Goal: Check status: Check status

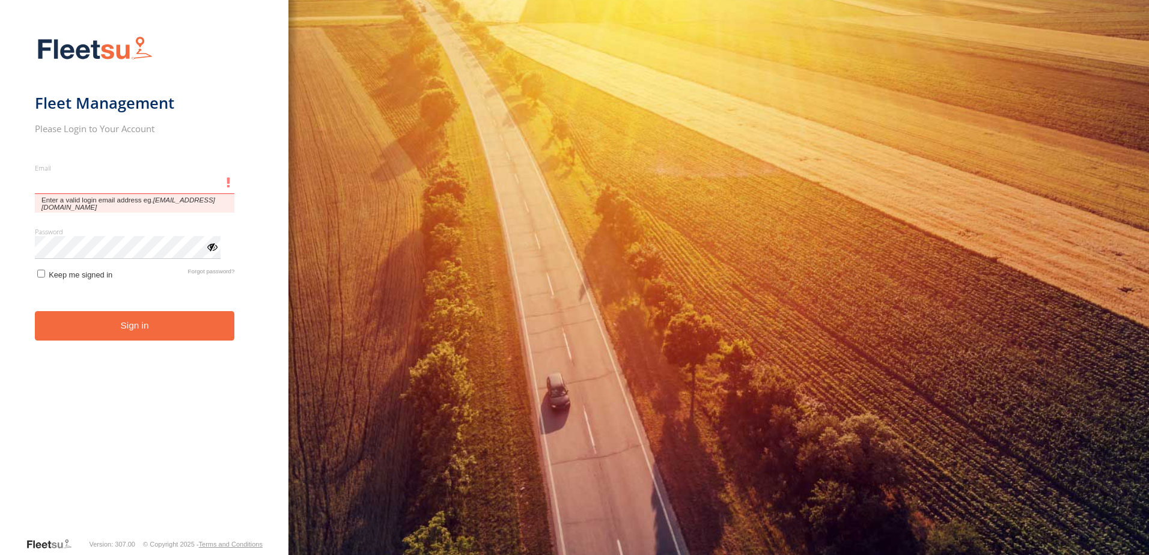
click at [69, 185] on input "Email" at bounding box center [135, 184] width 200 height 22
type input "**********"
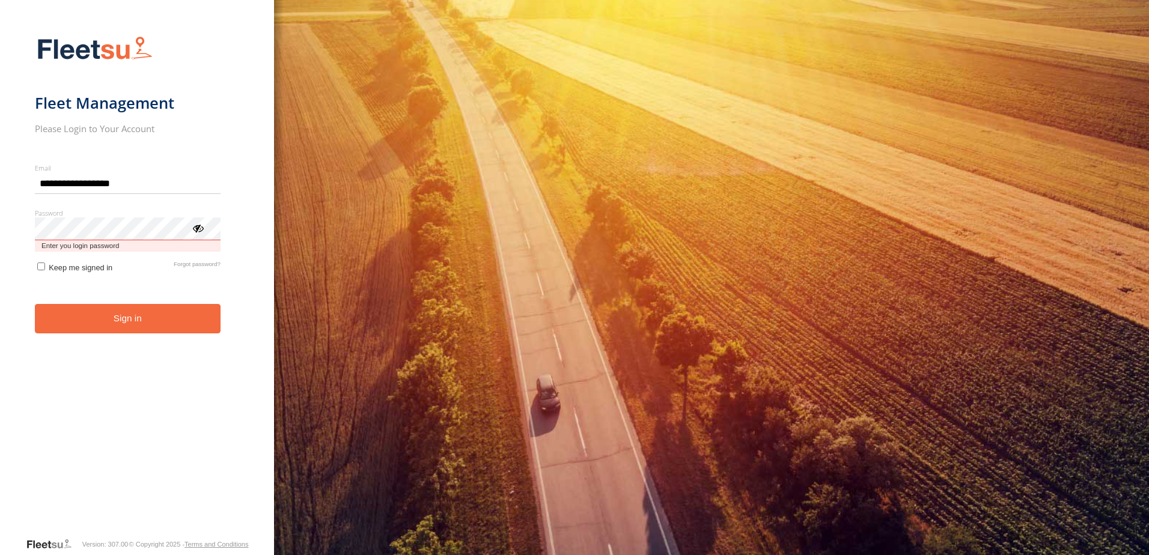
click at [35, 304] on button "Sign in" at bounding box center [128, 318] width 186 height 29
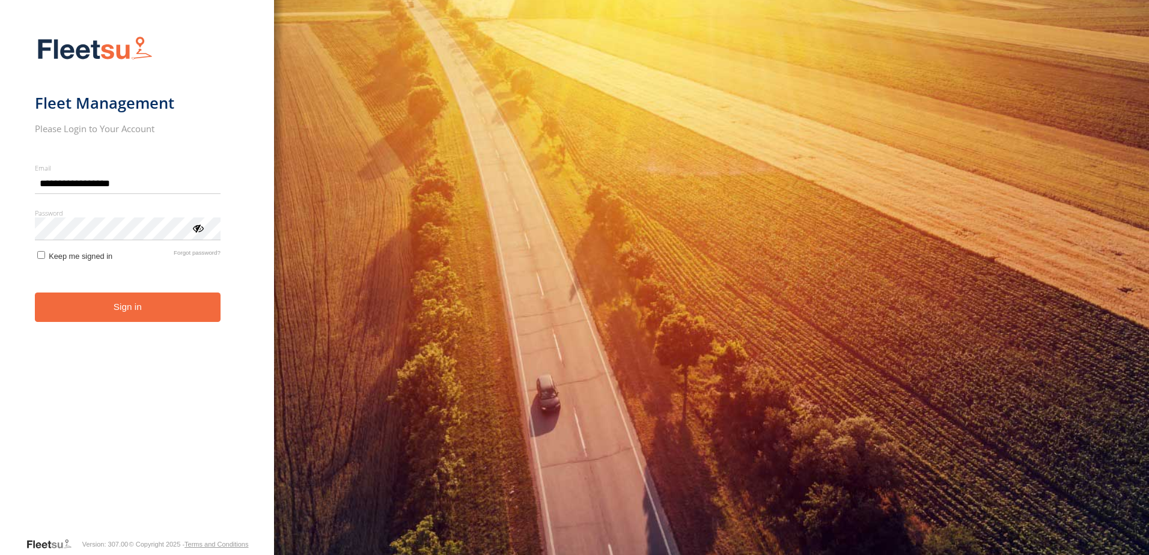
click at [112, 316] on button "Sign in" at bounding box center [128, 307] width 186 height 29
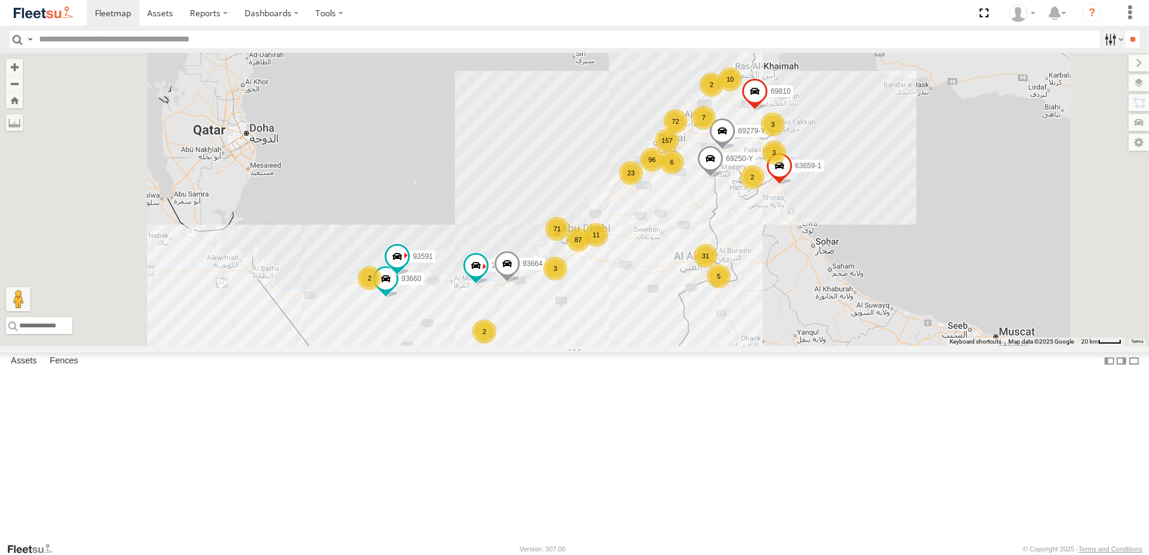
click at [1105, 40] on label at bounding box center [1113, 39] width 26 height 17
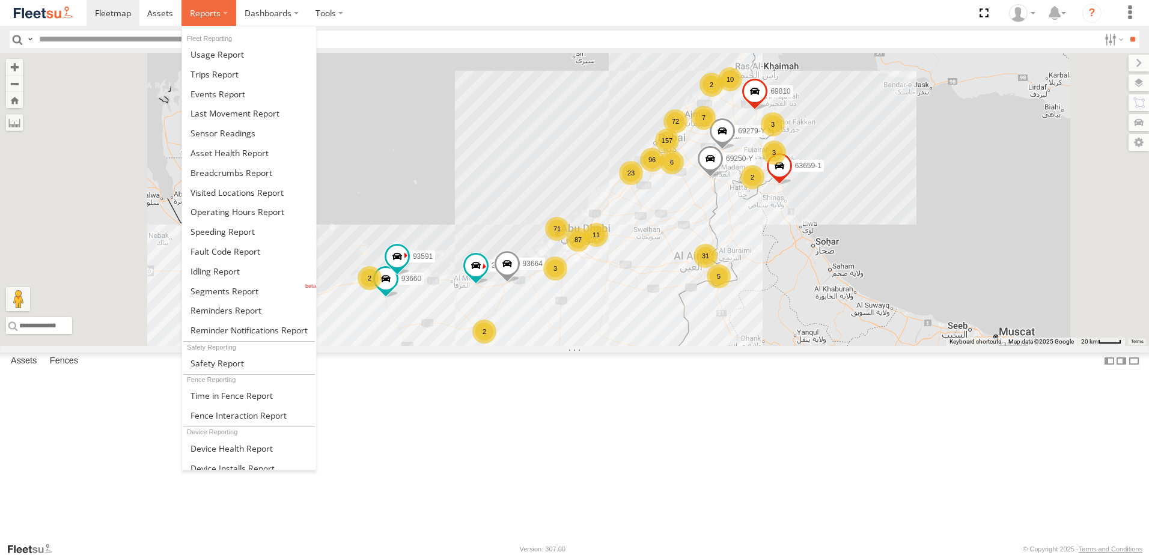
click at [217, 16] on span at bounding box center [205, 12] width 31 height 11
click at [248, 170] on span at bounding box center [232, 172] width 82 height 11
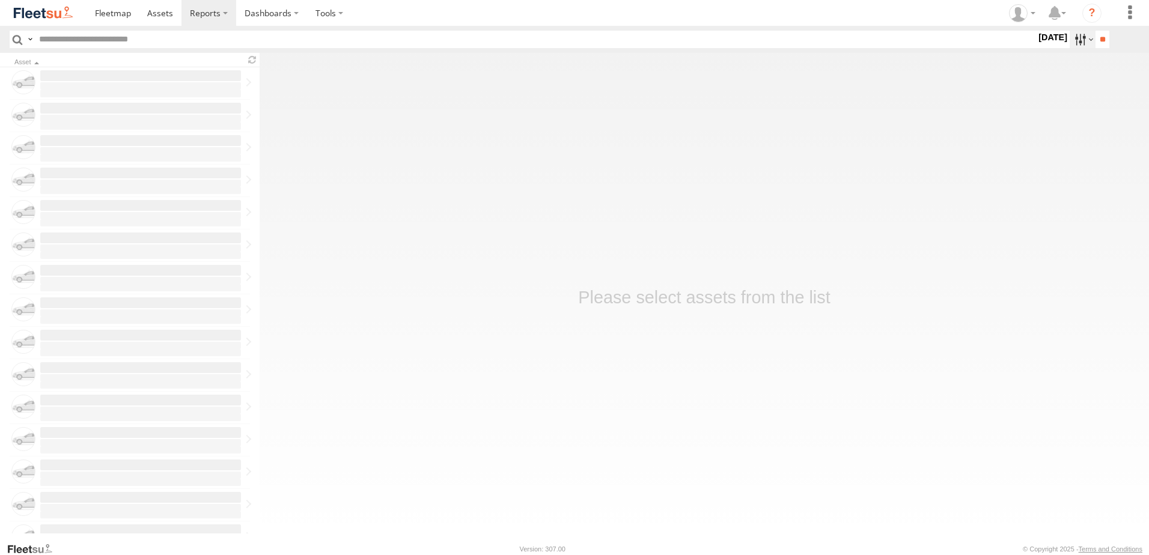
click at [1070, 37] on label at bounding box center [1083, 39] width 26 height 17
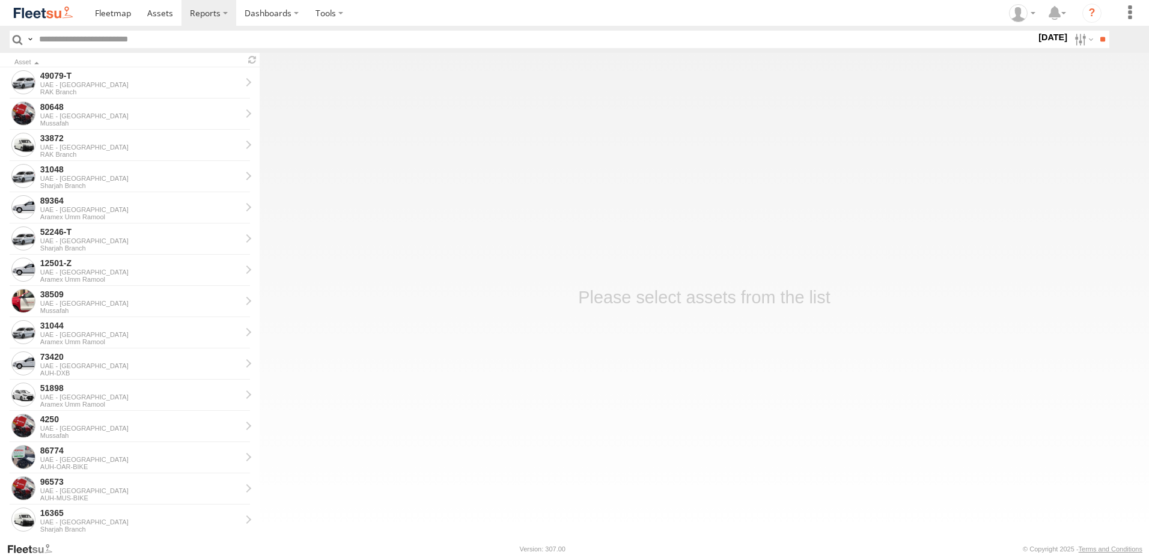
click at [0, 0] on label at bounding box center [0, 0] width 0 height 0
click at [1096, 38] on input "**" at bounding box center [1103, 39] width 14 height 17
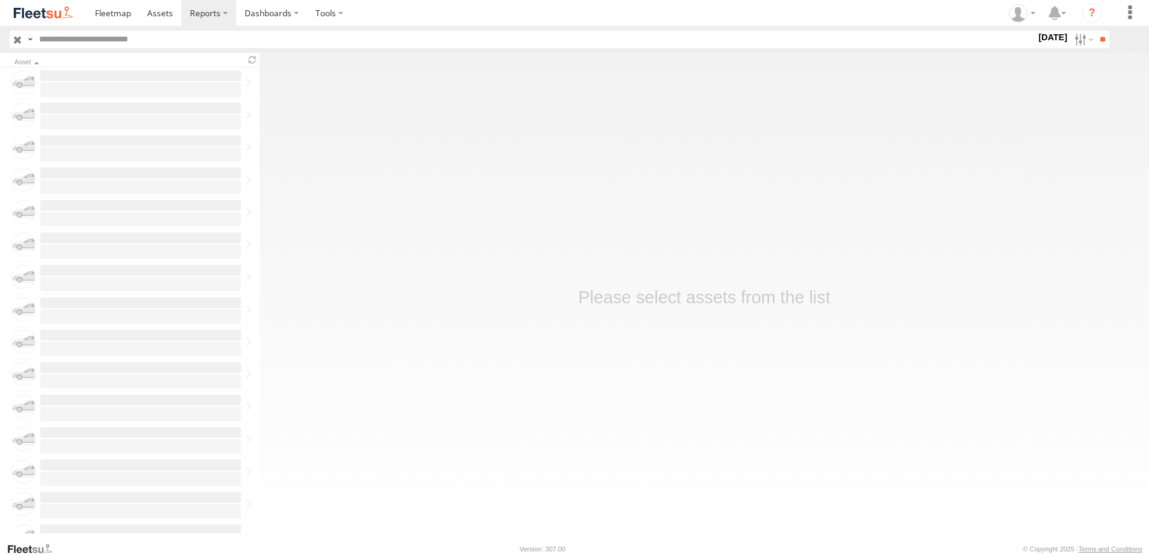
click at [95, 40] on input "text" at bounding box center [535, 39] width 1002 height 17
type input "*****"
click at [1096, 31] on input "**" at bounding box center [1103, 39] width 14 height 17
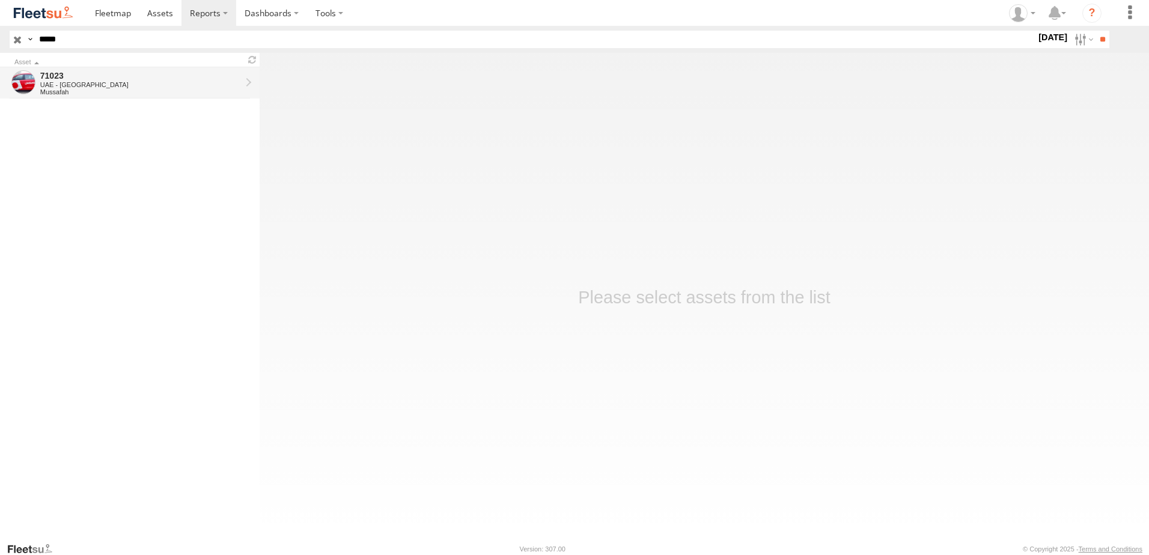
click at [118, 84] on div "UAE - [GEOGRAPHIC_DATA]" at bounding box center [140, 84] width 201 height 7
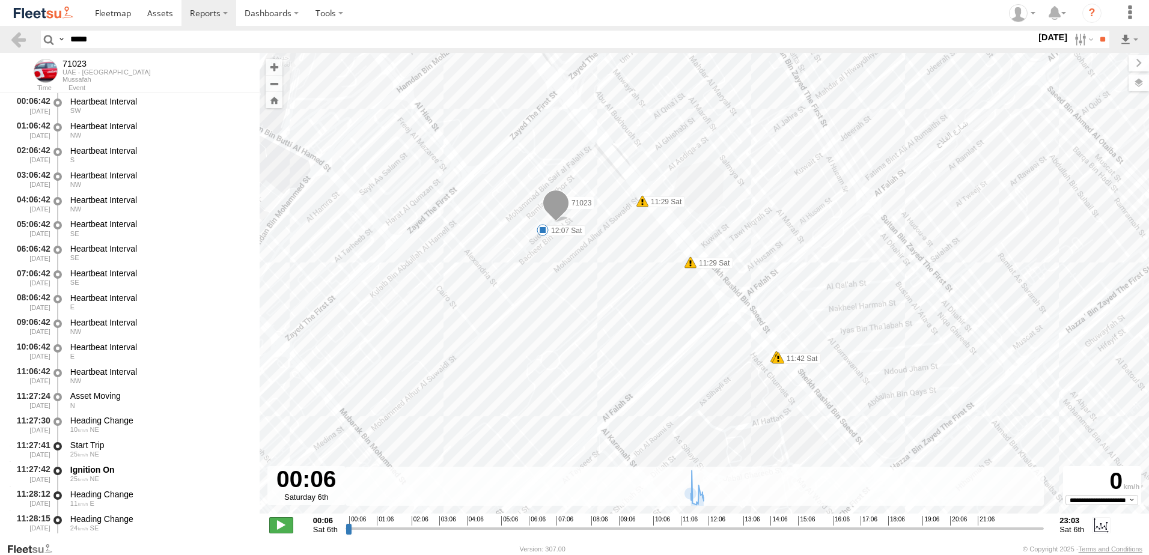
click at [282, 525] on span at bounding box center [281, 526] width 24 height 16
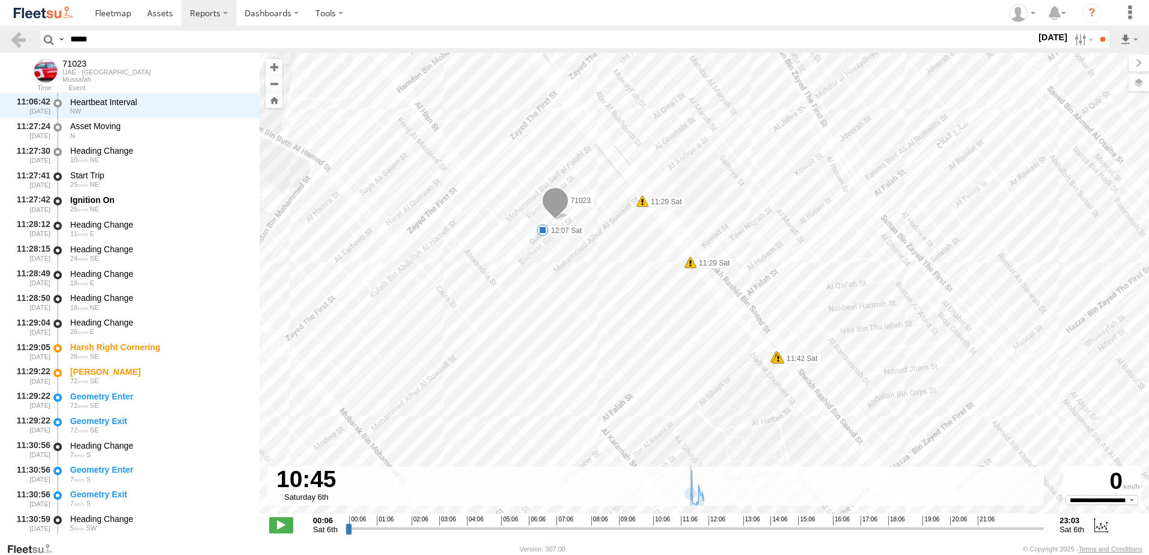
drag, startPoint x: 352, startPoint y: 528, endPoint x: 669, endPoint y: 519, distance: 317.5
click at [669, 523] on input "range" at bounding box center [695, 528] width 699 height 11
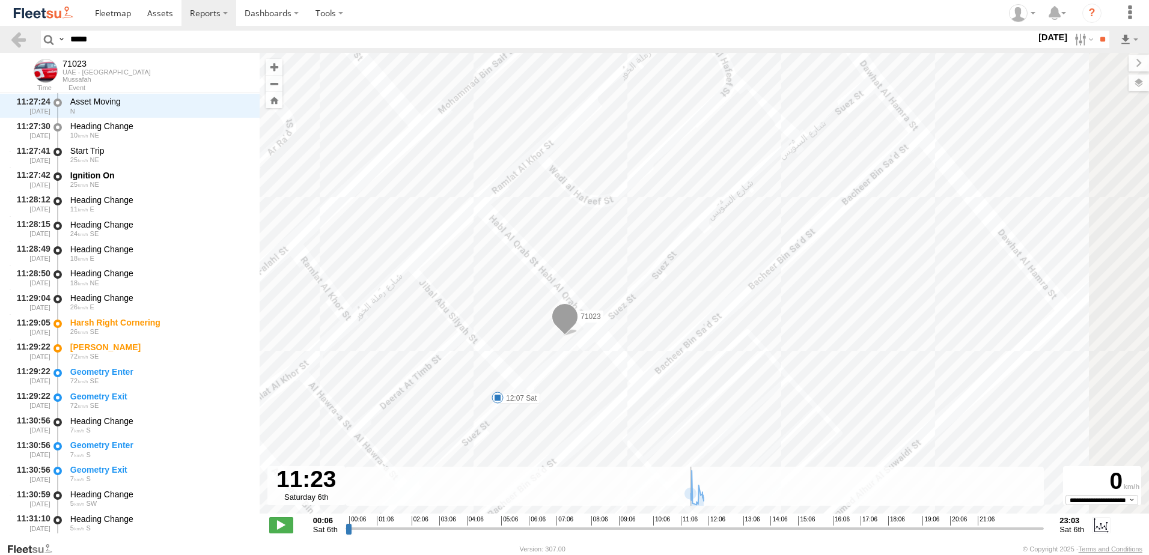
drag, startPoint x: 866, startPoint y: 336, endPoint x: 752, endPoint y: 330, distance: 113.8
click at [752, 330] on div "71023 11:29 Sat 11:29 Sat 11:42 Sat 11:42 Sat 12:07 Sat" at bounding box center [705, 290] width 890 height 474
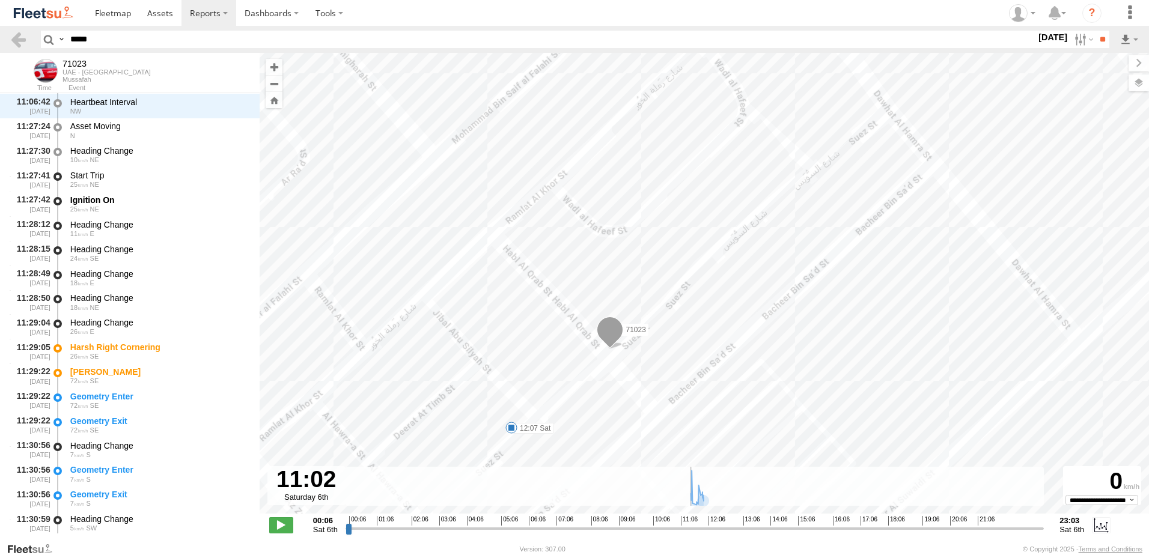
drag, startPoint x: 693, startPoint y: 531, endPoint x: 678, endPoint y: 514, distance: 23.0
click at [678, 523] on input "range" at bounding box center [695, 528] width 699 height 11
drag, startPoint x: 686, startPoint y: 530, endPoint x: 658, endPoint y: 531, distance: 27.7
click at [658, 531] on input "range" at bounding box center [695, 528] width 699 height 11
drag, startPoint x: 824, startPoint y: 367, endPoint x: 803, endPoint y: 248, distance: 121.4
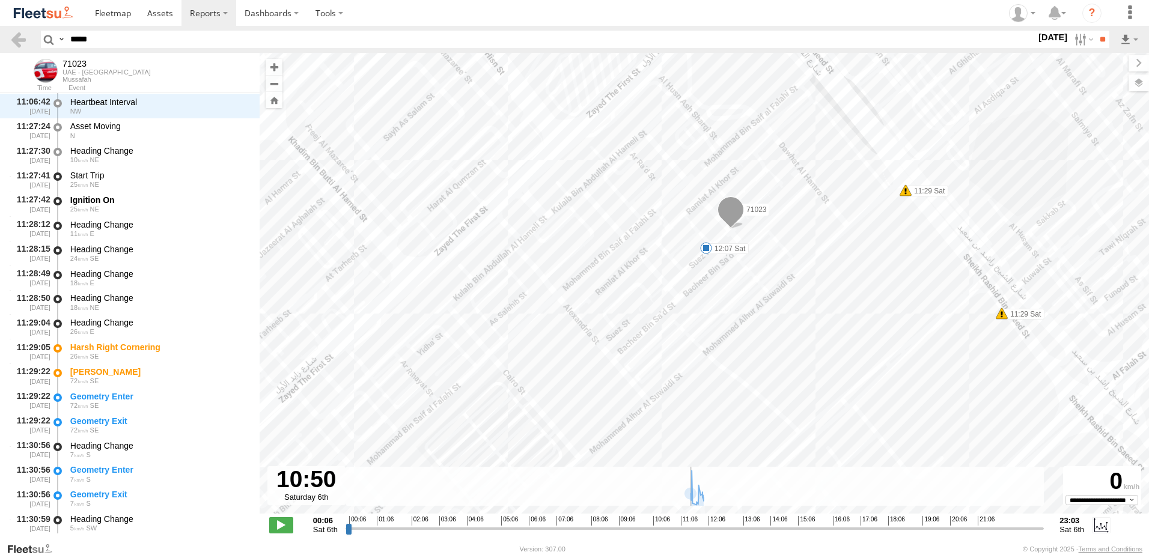
click at [803, 248] on div "71023 11:29 Sat 11:29 Sat 11:42 Sat 11:42 Sat 12:07 Sat" at bounding box center [705, 290] width 890 height 474
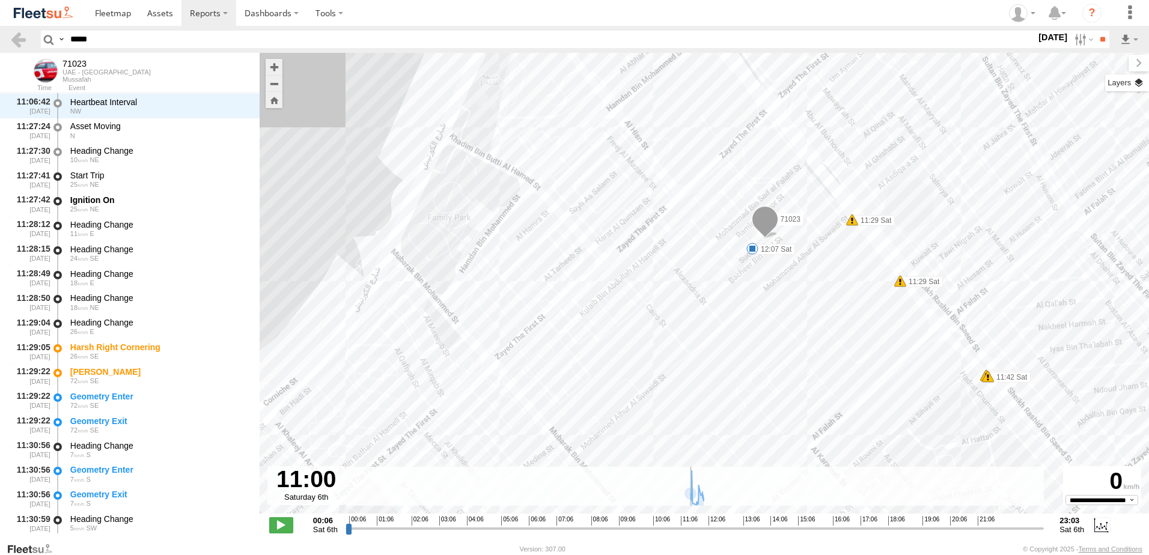
click at [1136, 83] on label at bounding box center [1128, 83] width 44 height 17
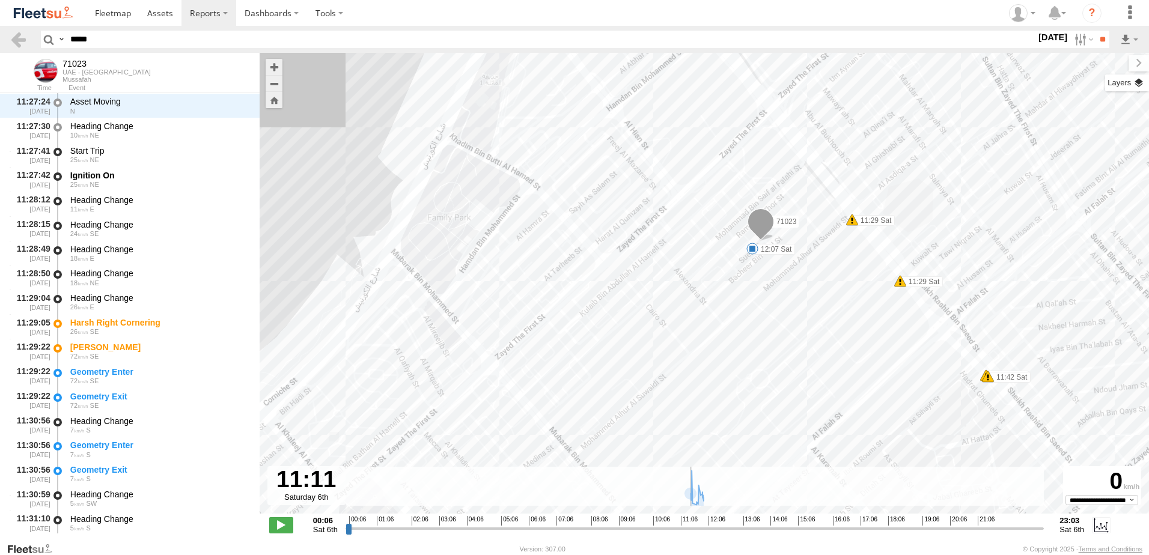
click at [1106, 81] on label at bounding box center [1128, 83] width 44 height 17
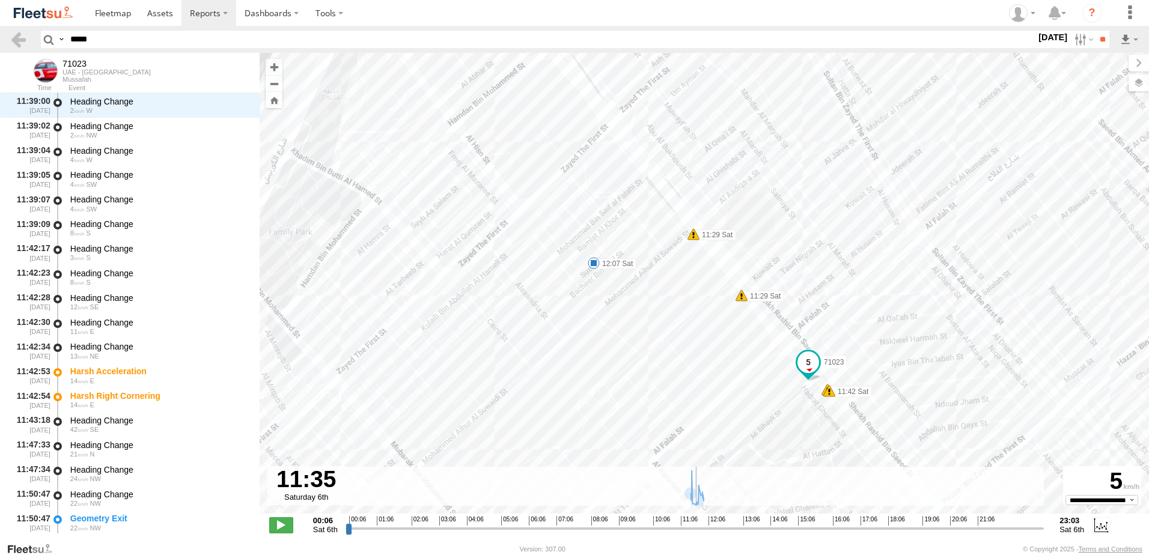
drag, startPoint x: 656, startPoint y: 237, endPoint x: 724, endPoint y: 352, distance: 133.4
click at [724, 352] on div "71023 11:29 Sat 11:29 Sat 11:42 Sat 11:42 Sat 12:07 Sat" at bounding box center [705, 290] width 890 height 474
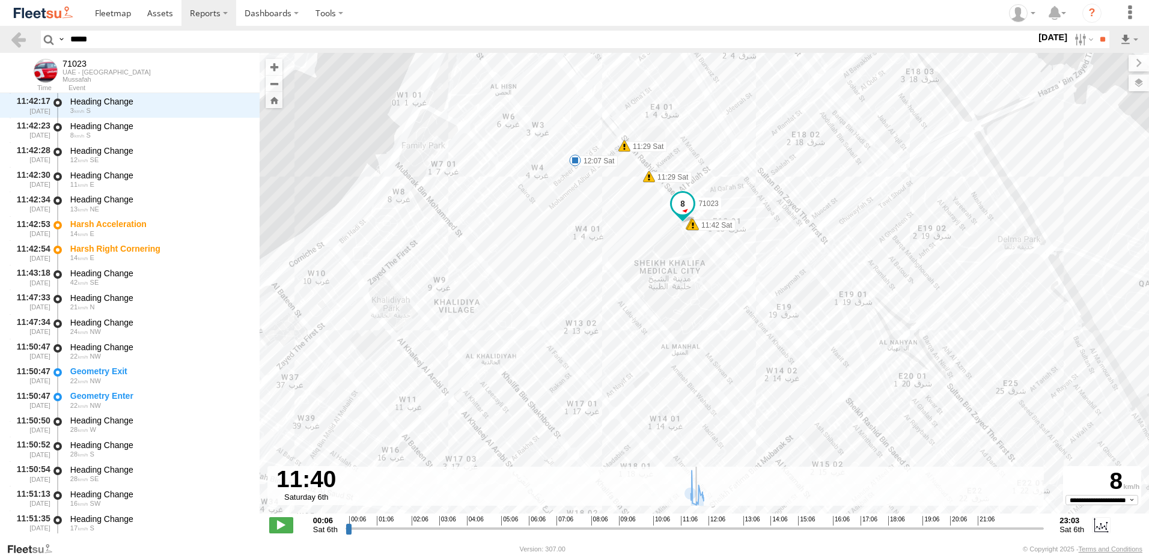
drag, startPoint x: 764, startPoint y: 352, endPoint x: 678, endPoint y: 239, distance: 142.8
click at [678, 239] on div "71023 11:29 Sat 11:29 Sat 11:42 Sat 11:42 Sat 12:07 Sat" at bounding box center [705, 290] width 890 height 474
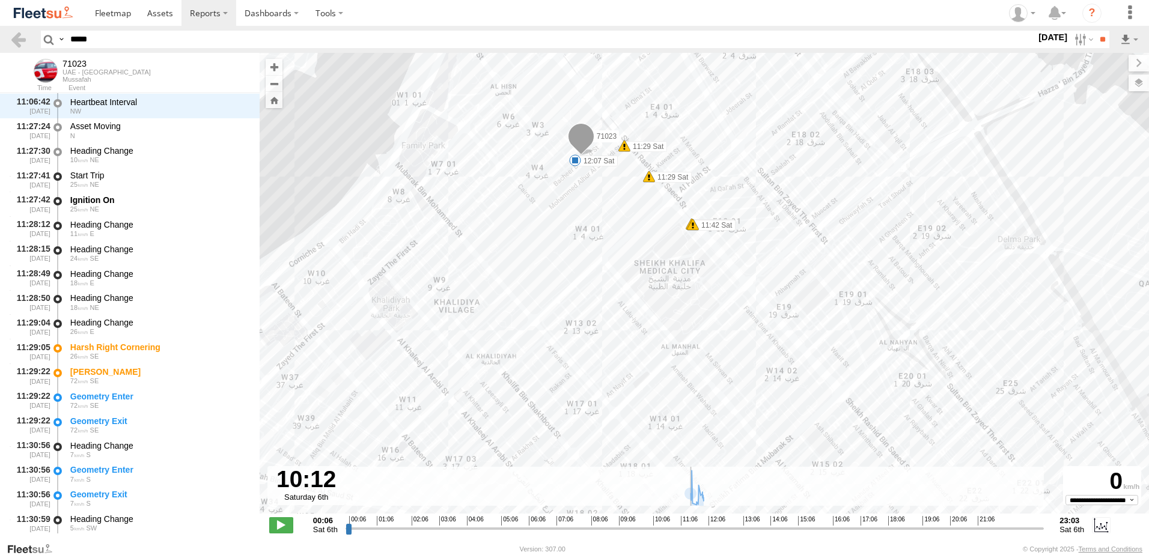
drag, startPoint x: 698, startPoint y: 527, endPoint x: 653, endPoint y: 526, distance: 45.1
click at [653, 526] on input "range" at bounding box center [695, 528] width 699 height 11
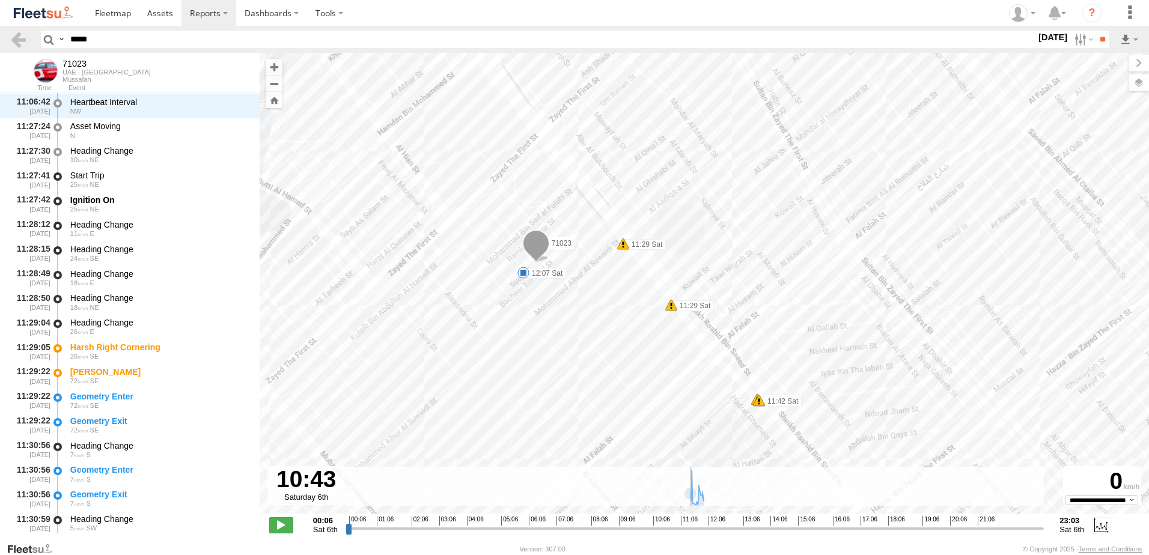
drag, startPoint x: 604, startPoint y: 177, endPoint x: 606, endPoint y: 331, distance: 153.9
click at [605, 331] on div "71023 11:29 Sat 11:29 Sat 11:42 Sat 11:42 Sat 12:07 Sat" at bounding box center [705, 290] width 890 height 474
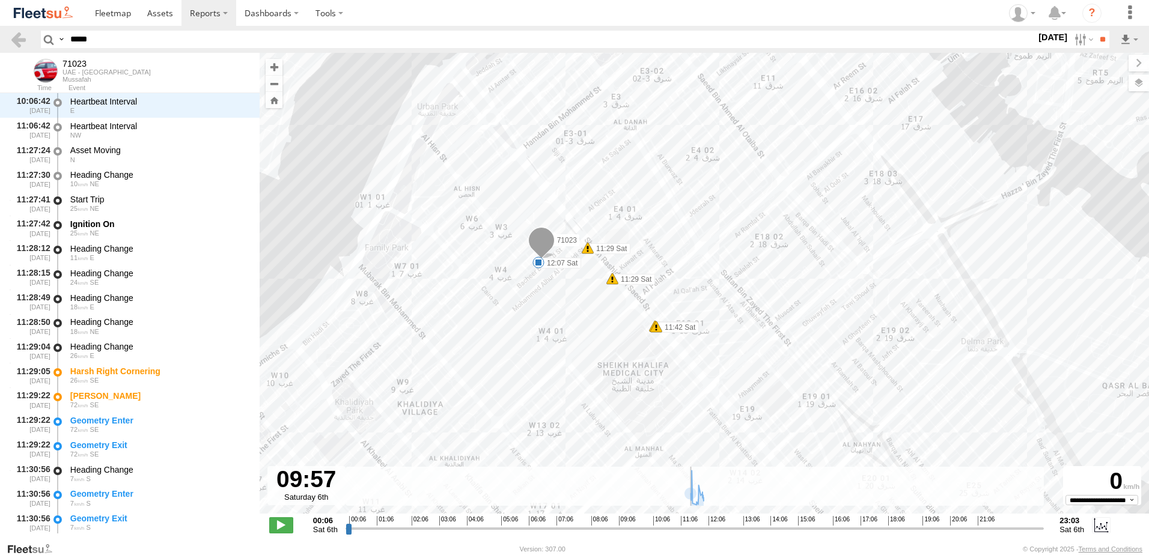
drag, startPoint x: 675, startPoint y: 529, endPoint x: 645, endPoint y: 518, distance: 32.2
click at [645, 523] on input "range" at bounding box center [695, 528] width 699 height 11
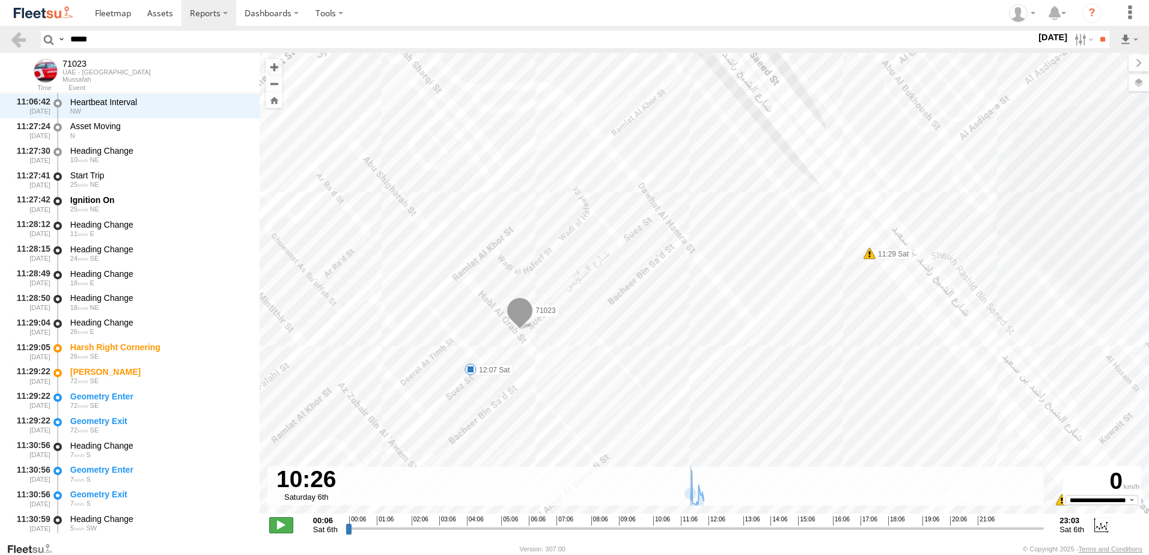
click at [277, 522] on span at bounding box center [281, 526] width 24 height 16
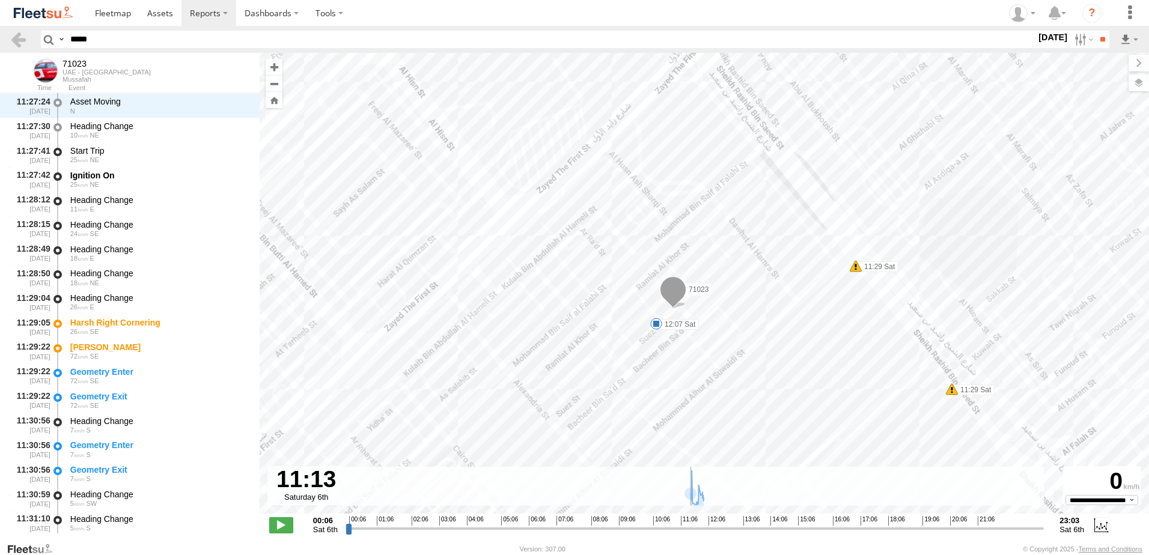
scroll to position [295, 0]
drag, startPoint x: 663, startPoint y: 530, endPoint x: 682, endPoint y: 531, distance: 19.2
click at [682, 531] on input "range" at bounding box center [695, 528] width 699 height 11
click at [288, 524] on span at bounding box center [281, 526] width 24 height 16
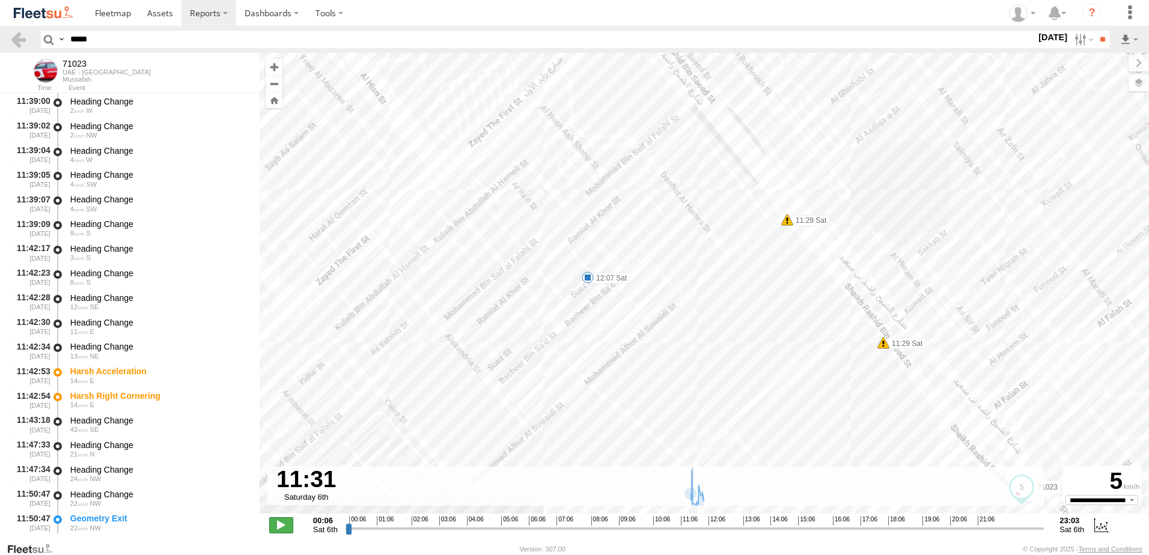
type input "**********"
click at [280, 524] on span at bounding box center [281, 526] width 24 height 16
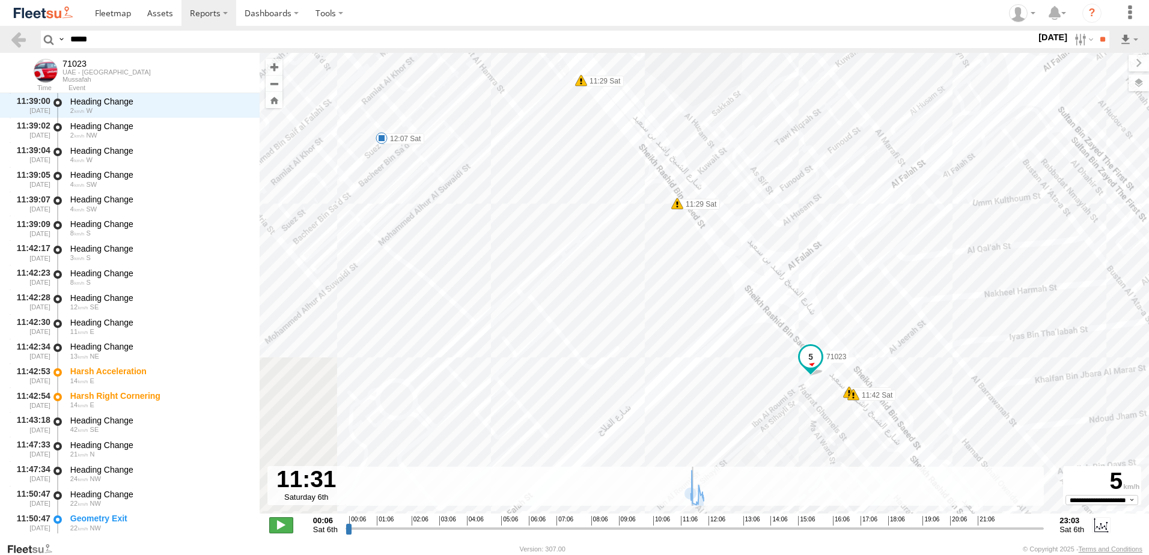
scroll to position [737, 0]
